Goal: Information Seeking & Learning: Check status

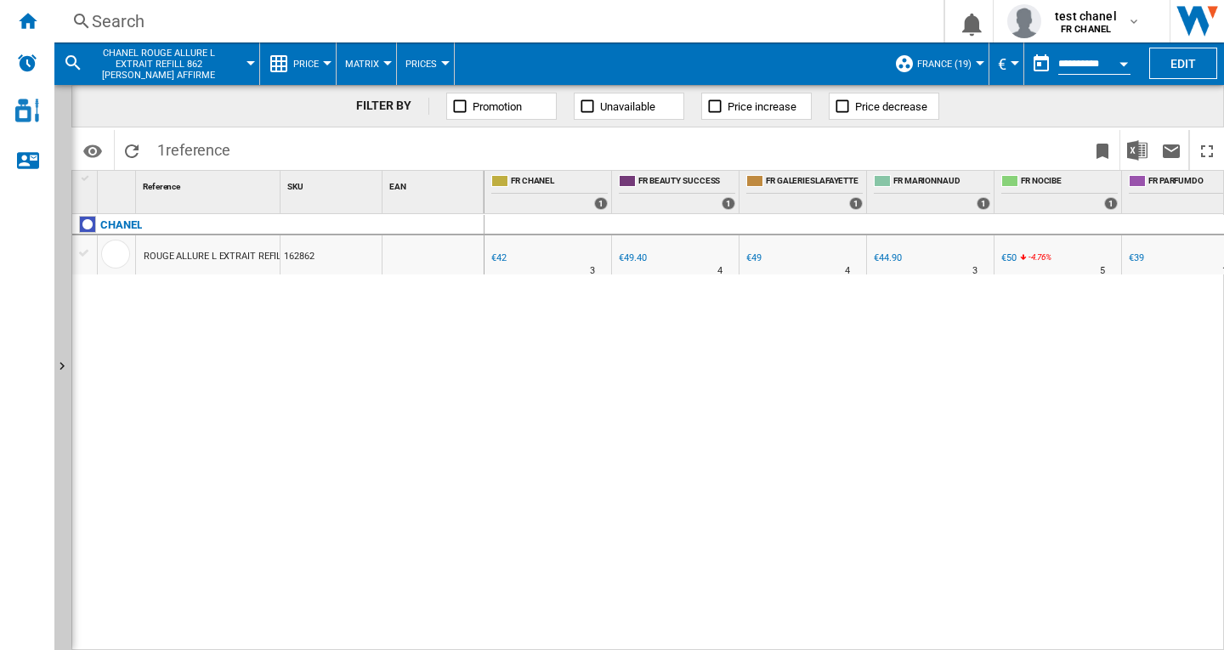
click at [974, 60] on button "FRANCE (19)" at bounding box center [948, 63] width 63 height 42
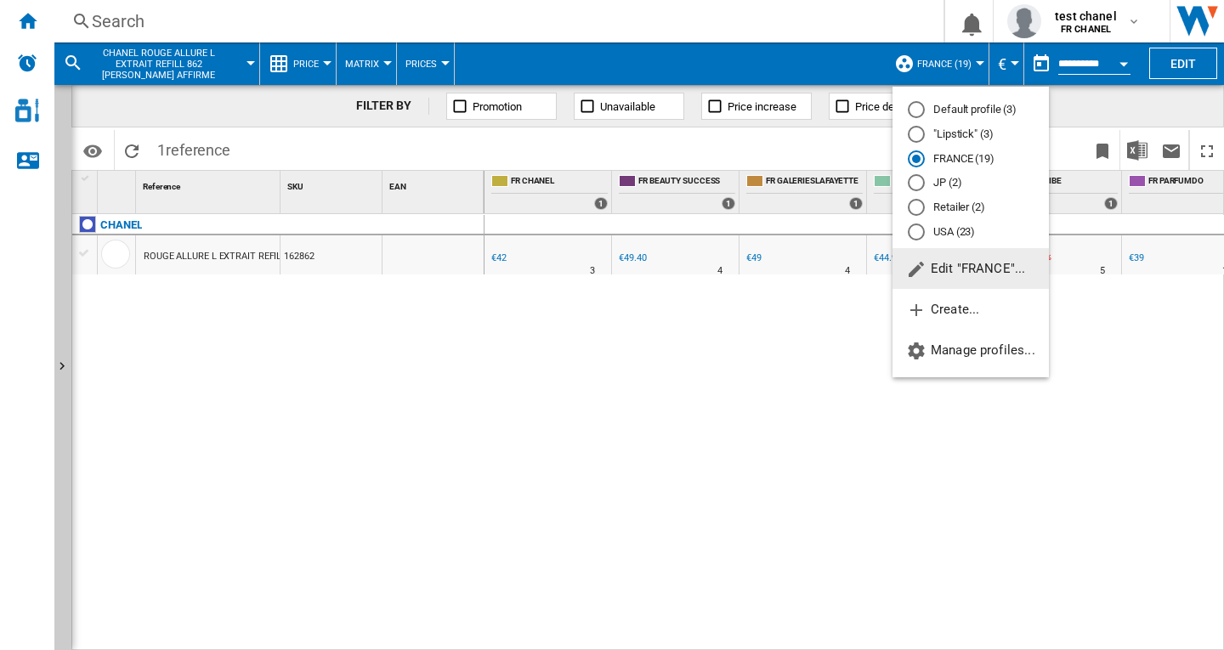
click at [959, 111] on md-radio-button "Default profile (3)" at bounding box center [971, 110] width 126 height 16
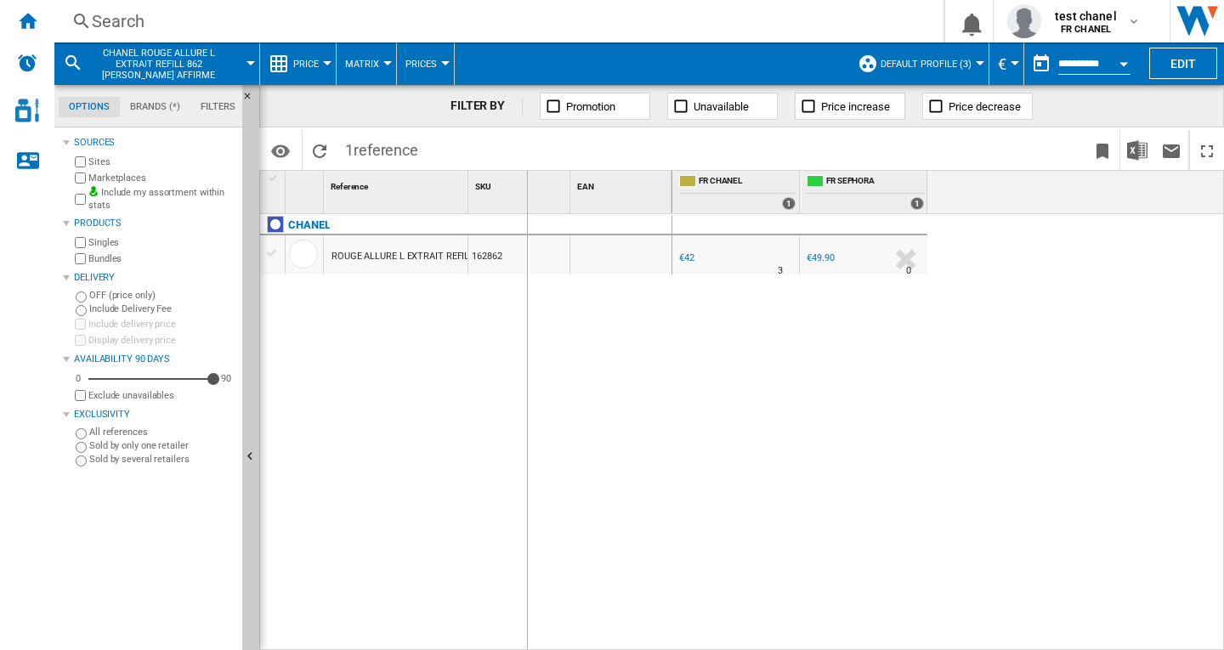
drag, startPoint x: 472, startPoint y: 196, endPoint x: 840, endPoint y: 199, distance: 368.0
click at [842, 196] on div "1 Reference 1 SKU 1 EAN 1 CHANEL ROUGE ALLURE L EXTRAIT REFILL 862 [PERSON_NAME…" at bounding box center [741, 410] width 963 height 478
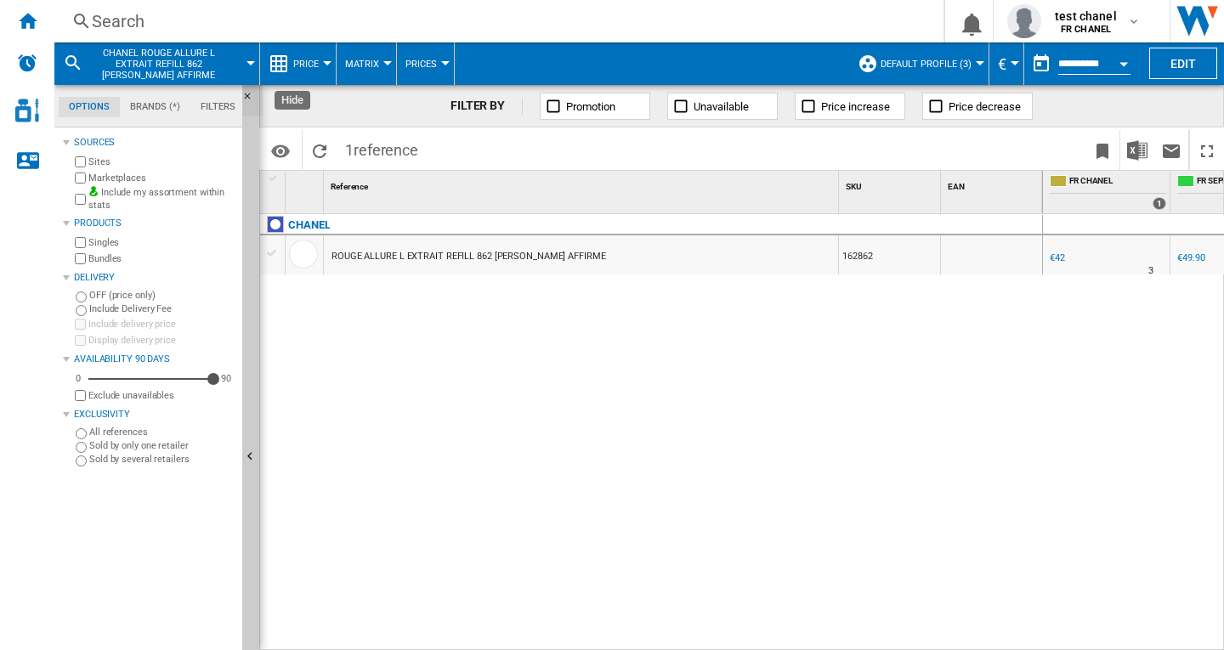
click at [251, 95] on ng-md-icon "Hide" at bounding box center [252, 101] width 20 height 20
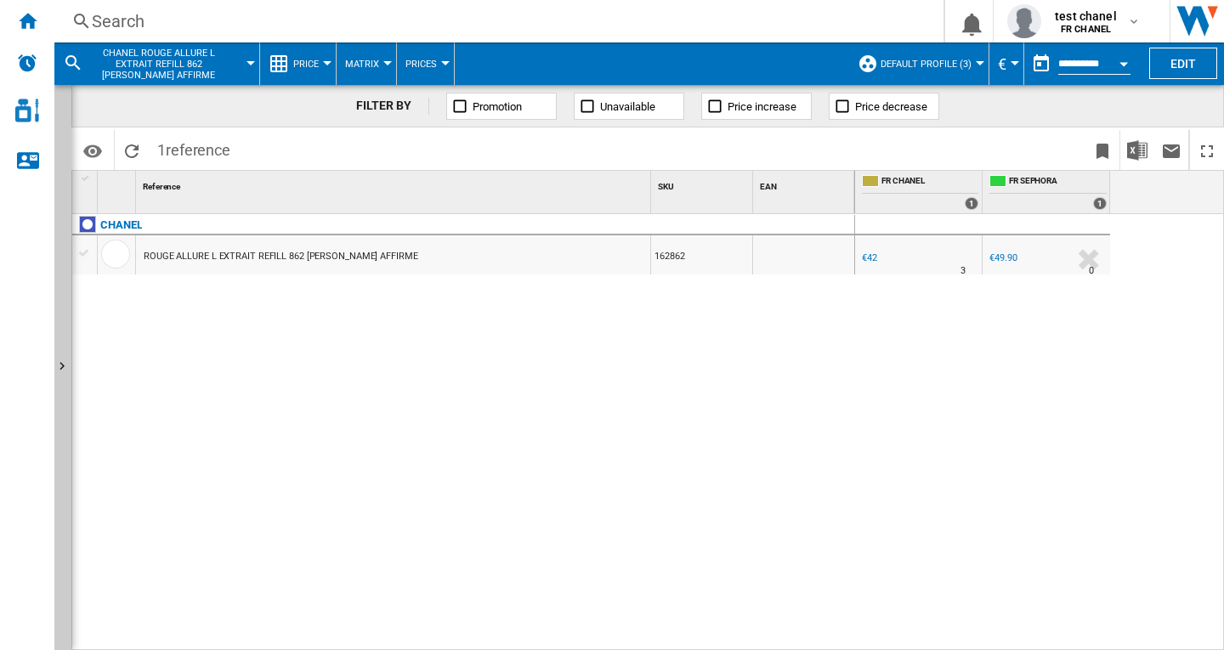
click at [875, 260] on div "€42" at bounding box center [869, 257] width 15 height 11
drag, startPoint x: 712, startPoint y: 465, endPoint x: 829, endPoint y: 452, distance: 117.1
click at [712, 465] on div "CHANEL ROUGE ALLURE L EXTRAIT REFILL 862 [PERSON_NAME] AFFIRME 162862" at bounding box center [463, 427] width 783 height 427
click at [143, 20] on div "Search" at bounding box center [495, 21] width 807 height 24
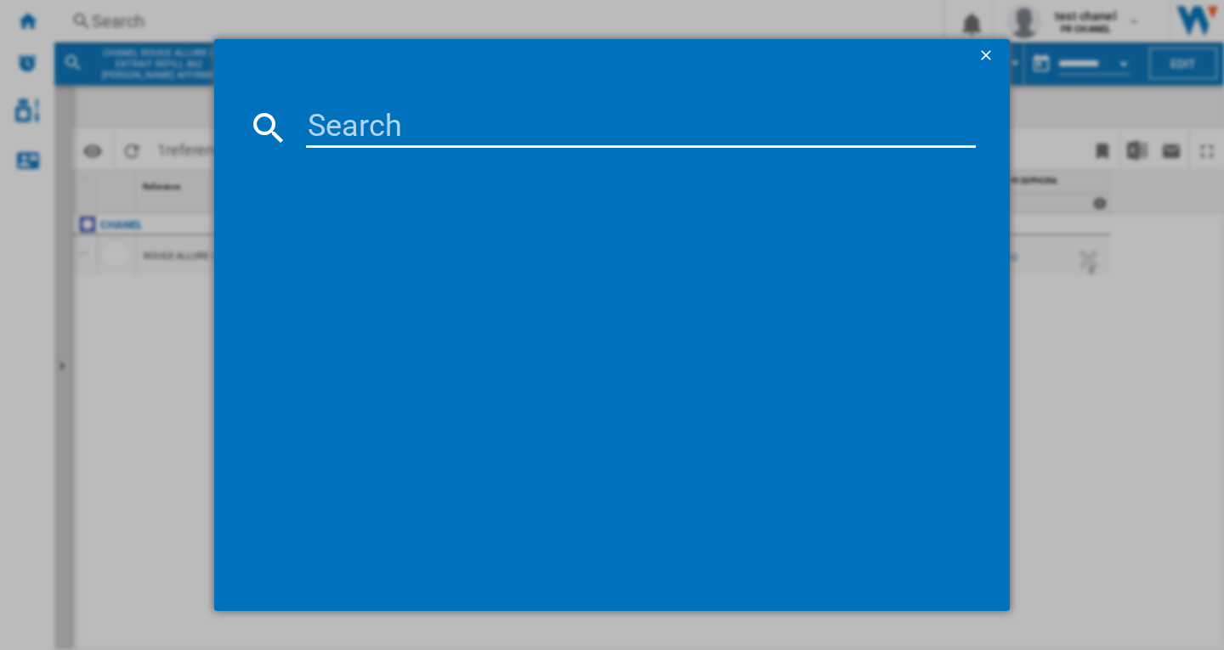
click at [392, 134] on input at bounding box center [641, 127] width 670 height 41
type input "163862"
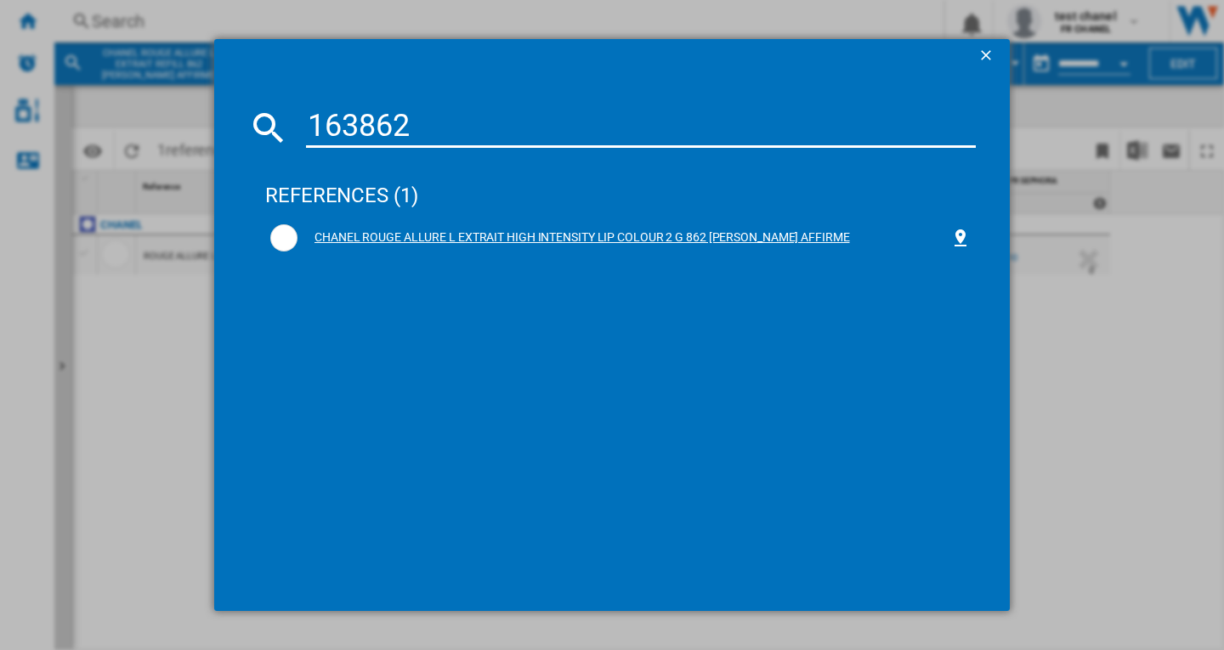
click at [451, 232] on div "CHANEL ROUGE ALLURE L EXTRAIT HIGH INTENSITY LIP COLOUR 2 G 862 [PERSON_NAME] A…" at bounding box center [623, 237] width 653 height 17
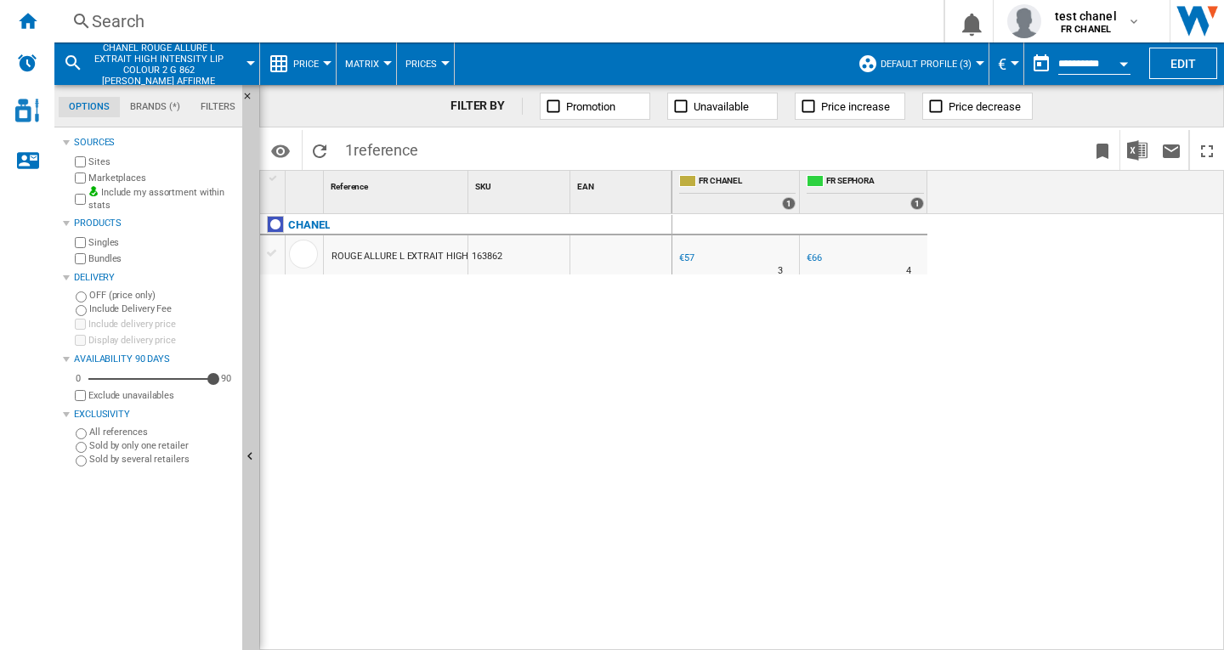
click at [687, 259] on div "€57" at bounding box center [686, 257] width 15 height 11
click at [252, 93] on ng-md-icon "Hide" at bounding box center [252, 101] width 20 height 20
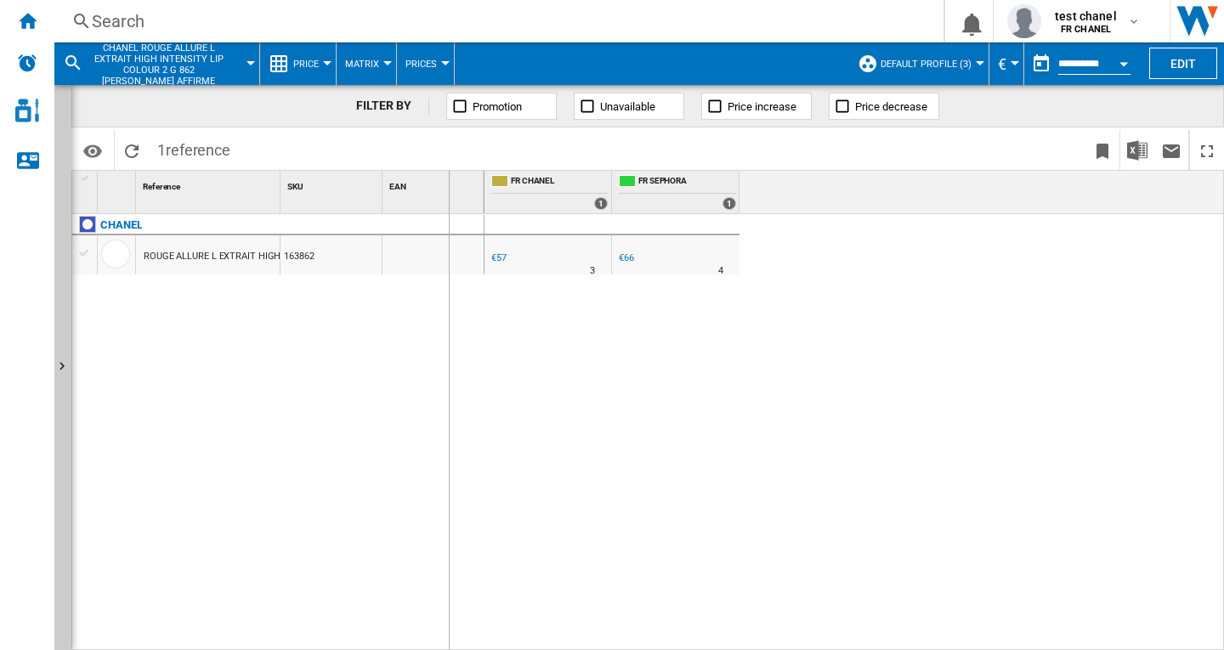
drag, startPoint x: 277, startPoint y: 194, endPoint x: 448, endPoint y: 197, distance: 170.9
click at [448, 197] on div "1 Reference 1 SKU 1 EAN 1" at bounding box center [278, 192] width 412 height 42
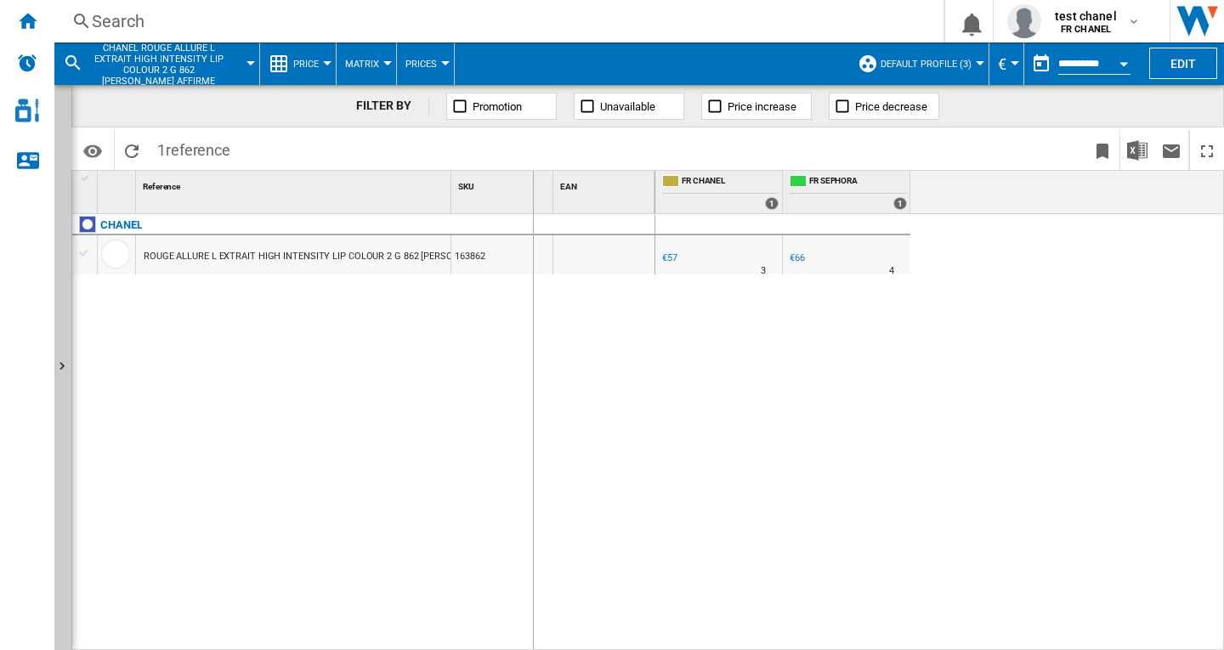
drag, startPoint x: 453, startPoint y: 202, endPoint x: 667, endPoint y: 336, distance: 252.3
click at [568, 206] on div "1 Reference 1 SKU 1 EAN 1" at bounding box center [363, 192] width 583 height 42
